Goal: Navigation & Orientation: Find specific page/section

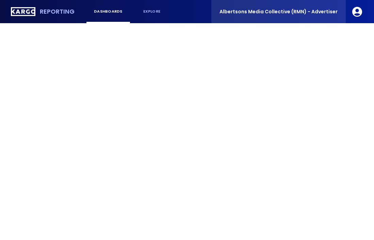
click at [286, 7] on div "Albertsons Media Collective (RMN) - Advertiser" at bounding box center [278, 11] width 135 height 23
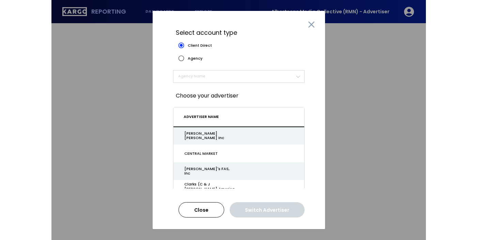
scroll to position [233, 0]
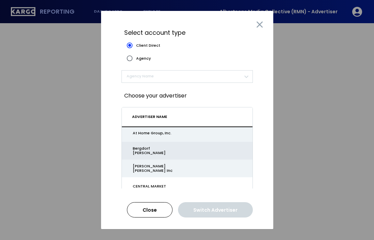
click at [165, 152] on div "Bergdorf [PERSON_NAME]" at bounding box center [163, 150] width 61 height 9
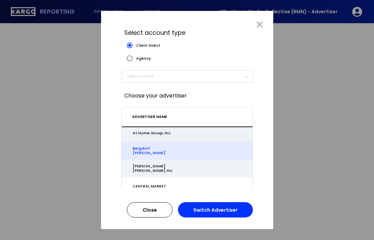
click at [218, 210] on div "Switch Advertiser" at bounding box center [215, 210] width 44 height 4
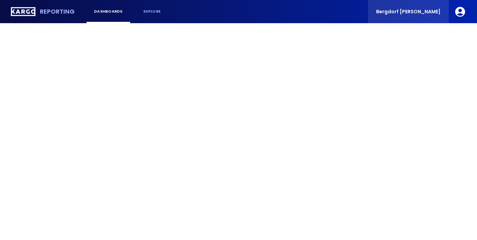
click at [374, 16] on div "Bergdorf [PERSON_NAME]" at bounding box center [408, 11] width 81 height 23
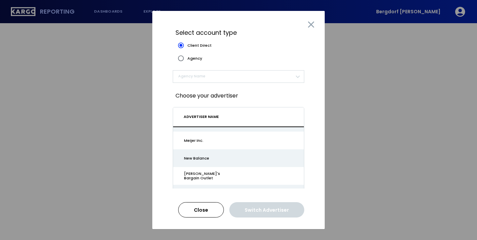
scroll to position [884, 0]
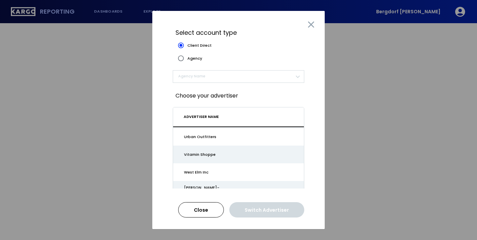
click at [307, 31] on div at bounding box center [310, 24] width 27 height 27
click at [308, 21] on icon at bounding box center [310, 24] width 11 height 11
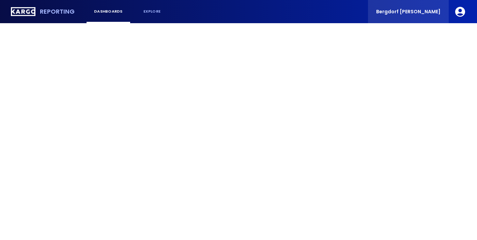
click at [374, 12] on span "Bergdorf [PERSON_NAME]" at bounding box center [408, 11] width 64 height 5
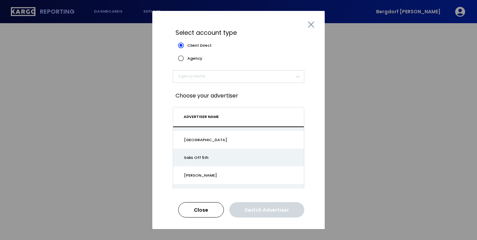
scroll to position [742, 0]
click at [209, 118] on span "ADVERTISER NAME" at bounding box center [201, 116] width 35 height 5
click at [197, 73] on span "​" at bounding box center [235, 77] width 115 height 8
click at [197, 79] on span "​" at bounding box center [235, 77] width 115 height 8
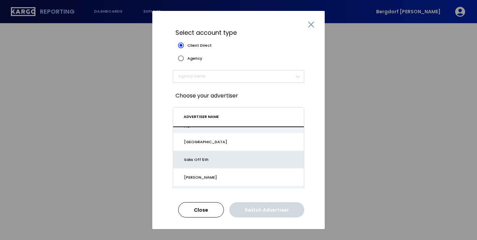
scroll to position [726, 0]
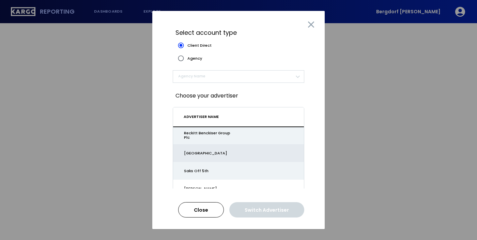
click at [207, 156] on td "[GEOGRAPHIC_DATA]" at bounding box center [238, 153] width 131 height 18
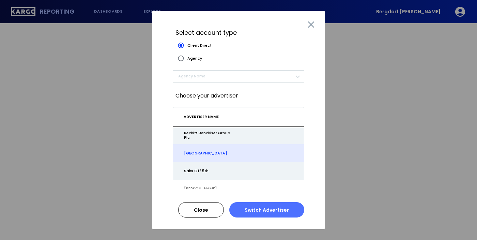
click at [269, 212] on div "Switch Advertiser" at bounding box center [267, 210] width 44 height 4
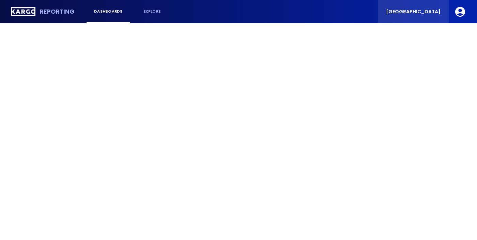
click at [421, 14] on span "[GEOGRAPHIC_DATA]" at bounding box center [413, 11] width 54 height 5
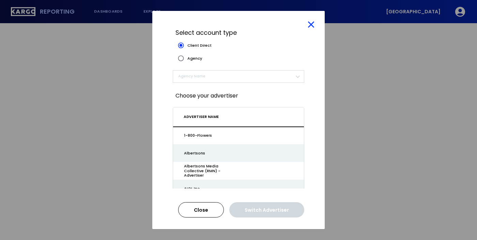
click at [310, 23] on icon at bounding box center [311, 24] width 6 height 6
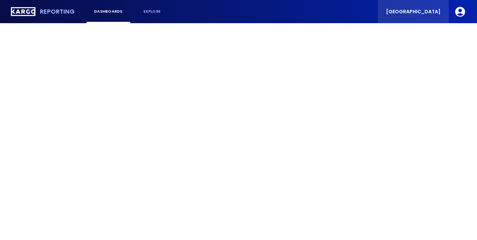
click at [413, 14] on span "[GEOGRAPHIC_DATA]" at bounding box center [413, 11] width 54 height 5
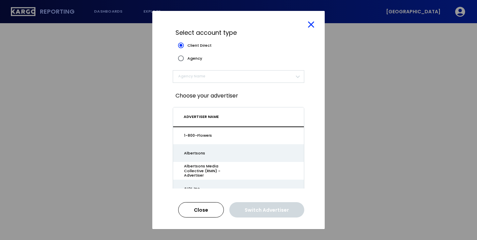
click at [314, 26] on icon at bounding box center [310, 24] width 11 height 11
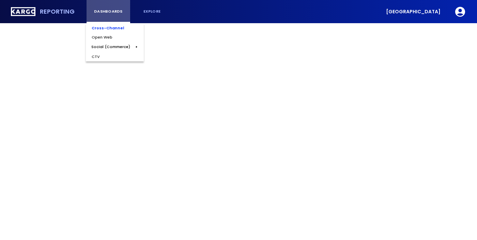
click at [106, 10] on div "dashboards" at bounding box center [108, 11] width 33 height 4
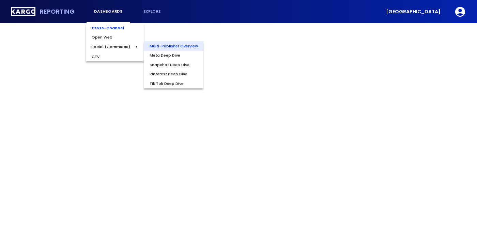
click at [168, 45] on div "Multi-Publisher Overview" at bounding box center [174, 46] width 60 height 10
click at [166, 57] on div "Meta Deep Dive" at bounding box center [165, 56] width 42 height 10
